Goal: Task Accomplishment & Management: Complete application form

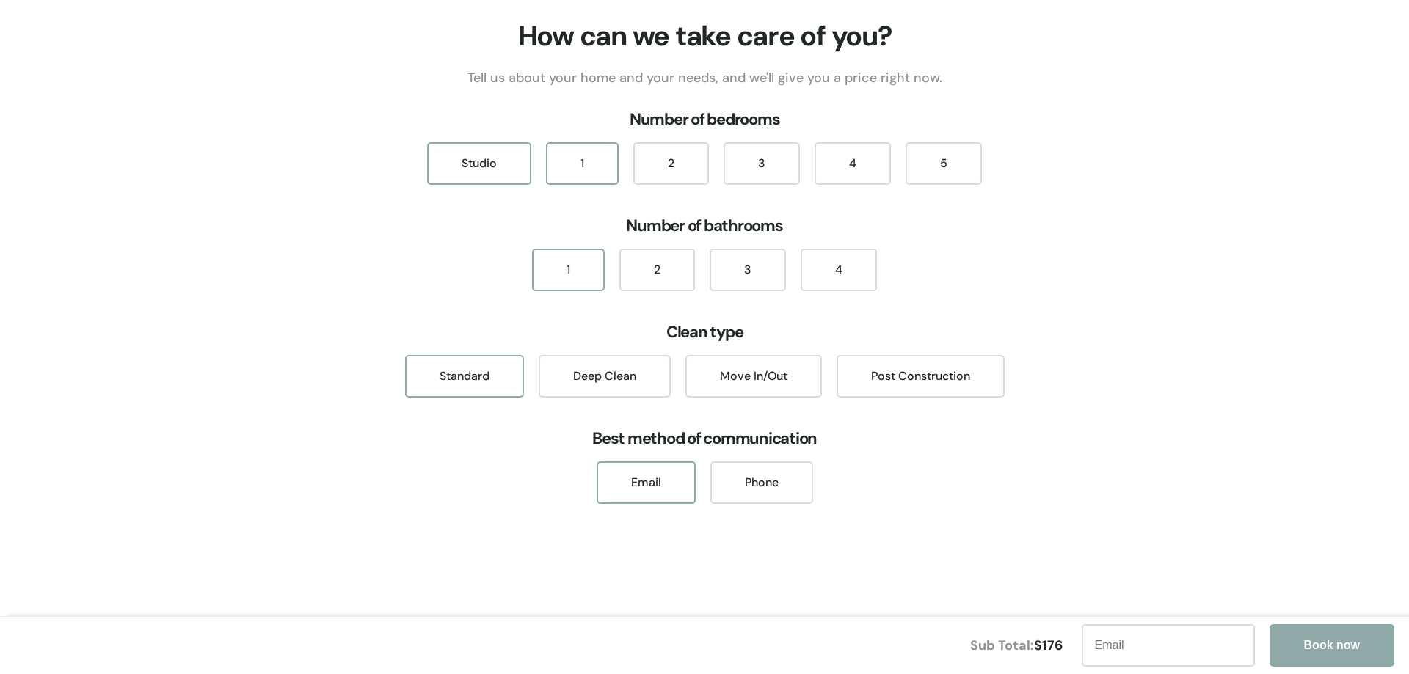
click at [569, 161] on div "1" at bounding box center [582, 163] width 73 height 43
click at [573, 258] on div "1" at bounding box center [568, 270] width 73 height 43
click at [743, 374] on div "Move In/Out" at bounding box center [753, 376] width 137 height 43
click at [688, 482] on div "Email" at bounding box center [646, 483] width 99 height 43
click at [1128, 643] on input "text" at bounding box center [1168, 646] width 173 height 43
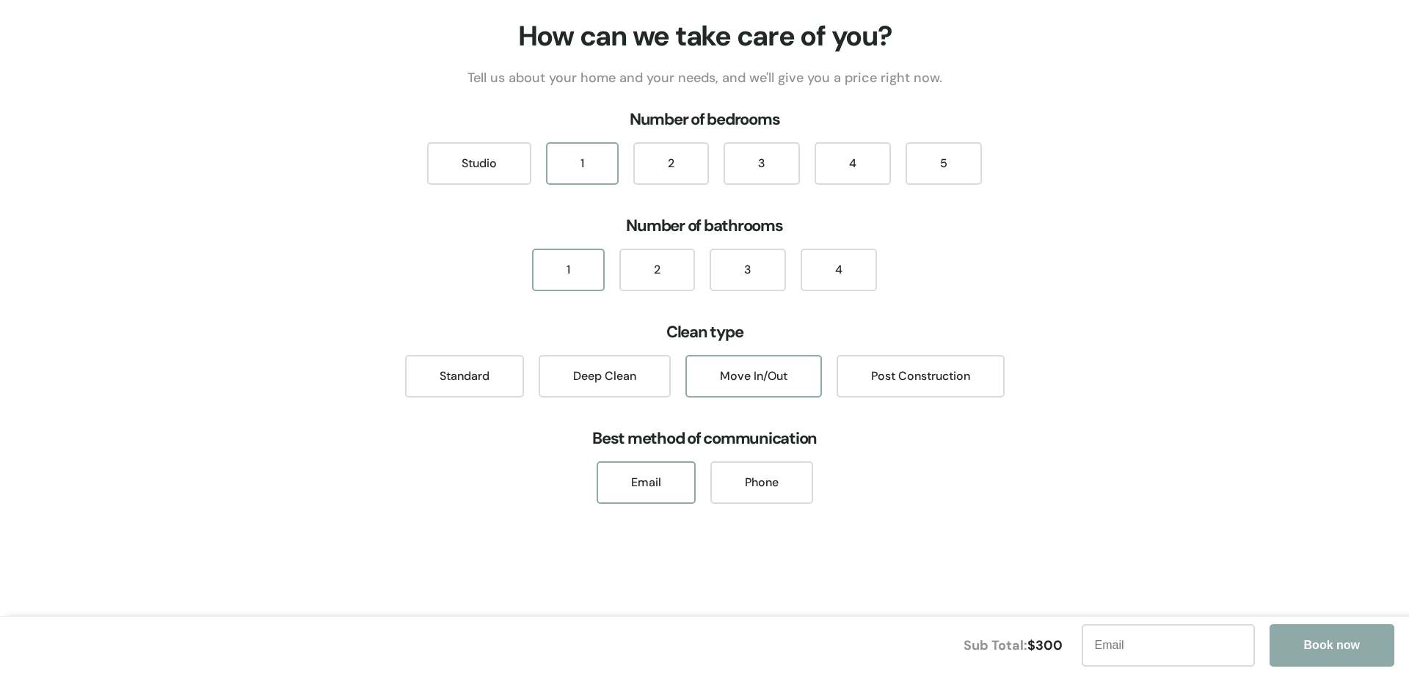
type input "[PERSON_NAME][EMAIL_ADDRESS][PERSON_NAME][DOMAIN_NAME]"
click at [1306, 641] on button "Book now" at bounding box center [1332, 646] width 125 height 43
